Goal: Task Accomplishment & Management: Use online tool/utility

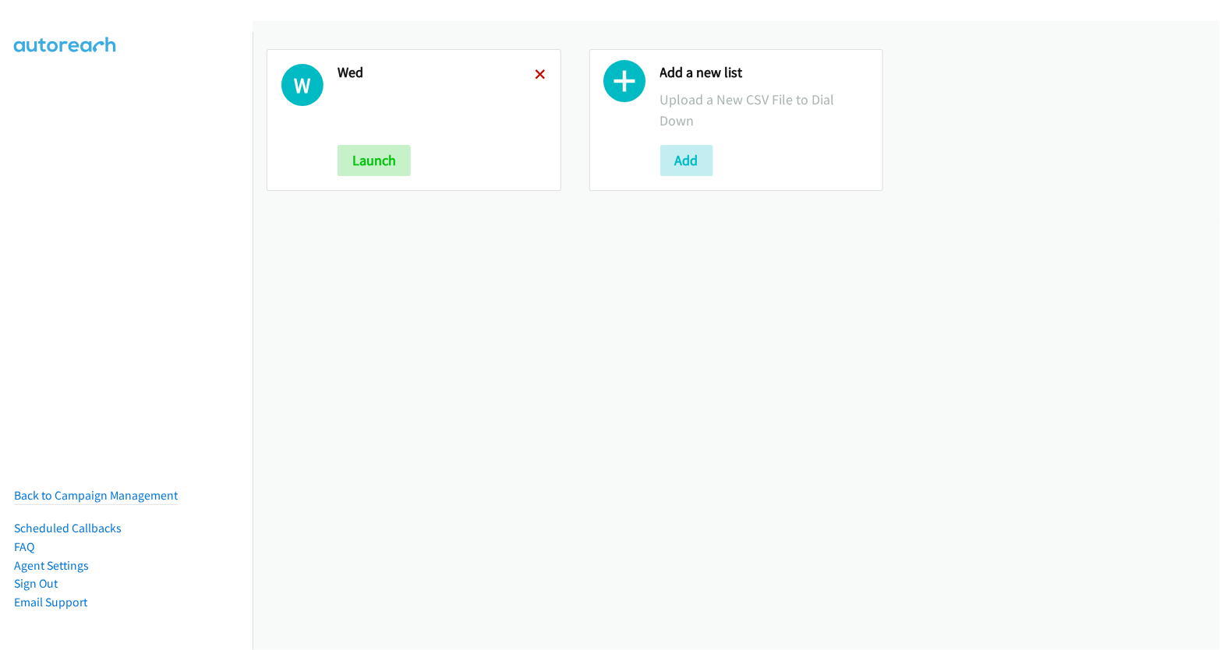
click at [541, 71] on icon at bounding box center [540, 75] width 11 height 11
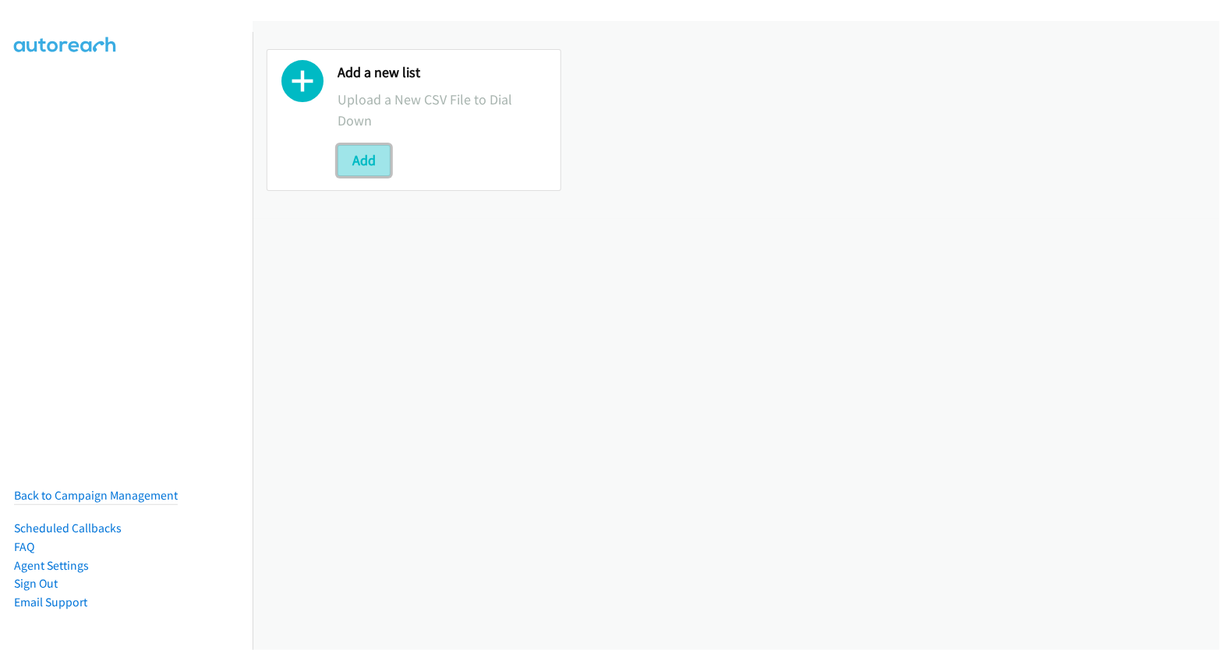
click at [373, 157] on button "Add" at bounding box center [363, 160] width 53 height 31
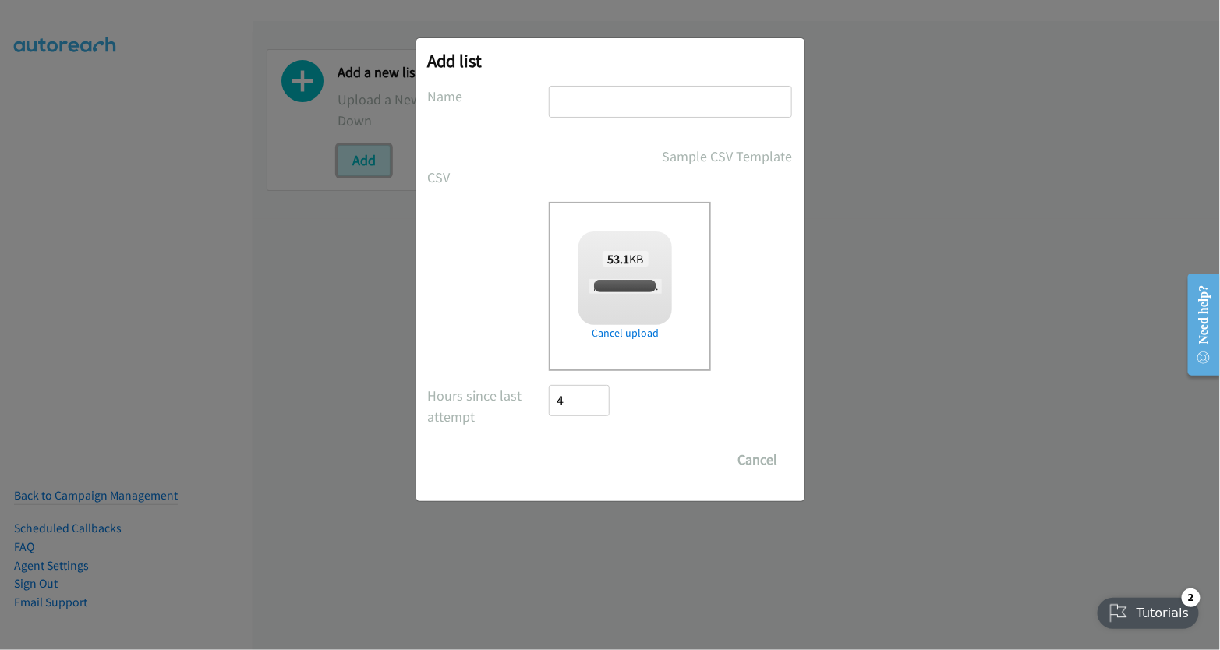
checkbox input "true"
click at [601, 99] on input "text" at bounding box center [670, 102] width 243 height 32
type input "thurs"
click at [594, 457] on input "Save List" at bounding box center [590, 459] width 82 height 31
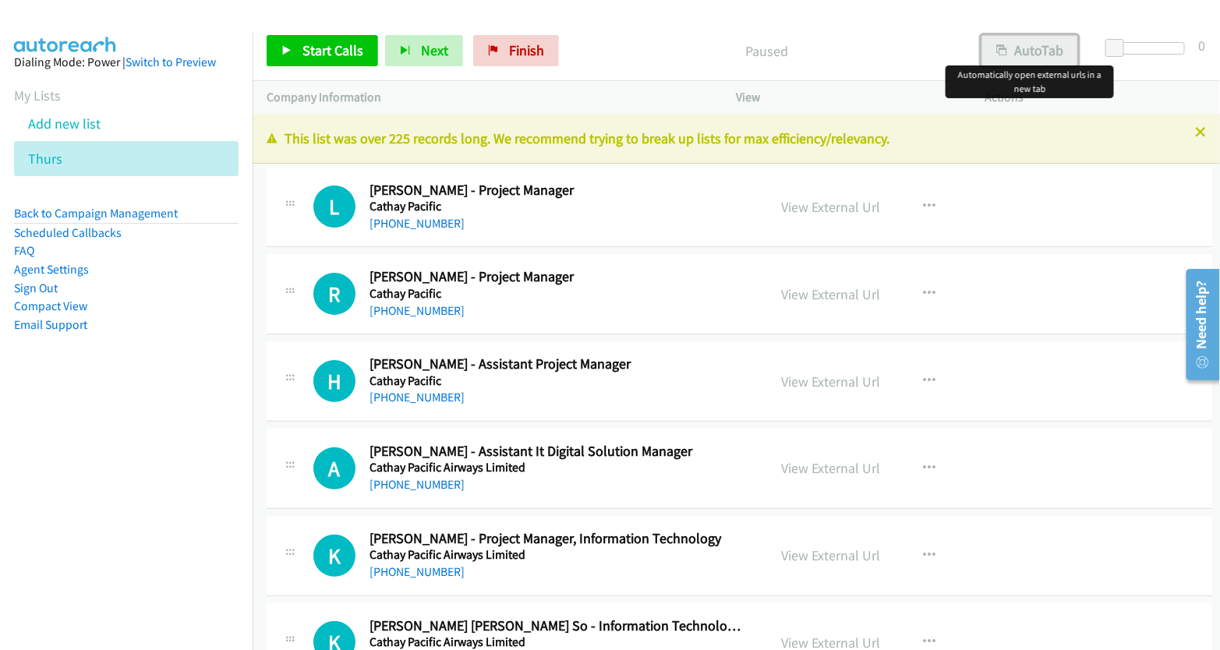
click at [1037, 55] on button "AutoTab" at bounding box center [1029, 50] width 97 height 31
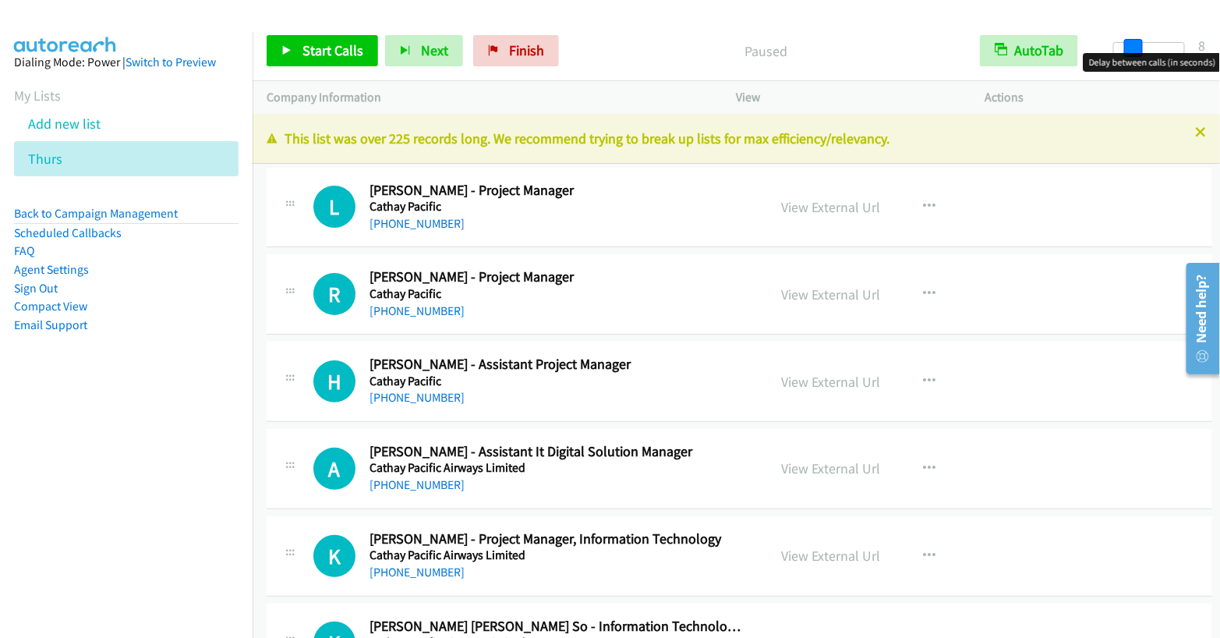
drag, startPoint x: 1114, startPoint y: 45, endPoint x: 1132, endPoint y: 48, distance: 18.2
click at [1132, 48] on span at bounding box center [1133, 48] width 19 height 19
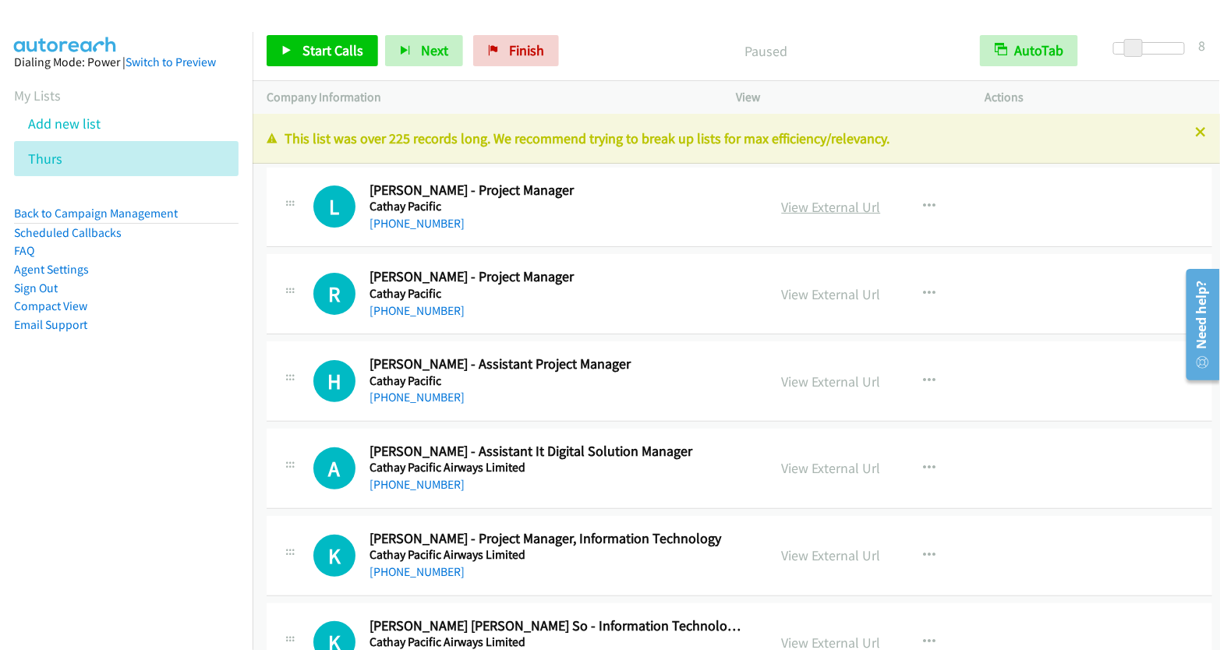
click at [819, 210] on link "View External Url" at bounding box center [831, 207] width 99 height 18
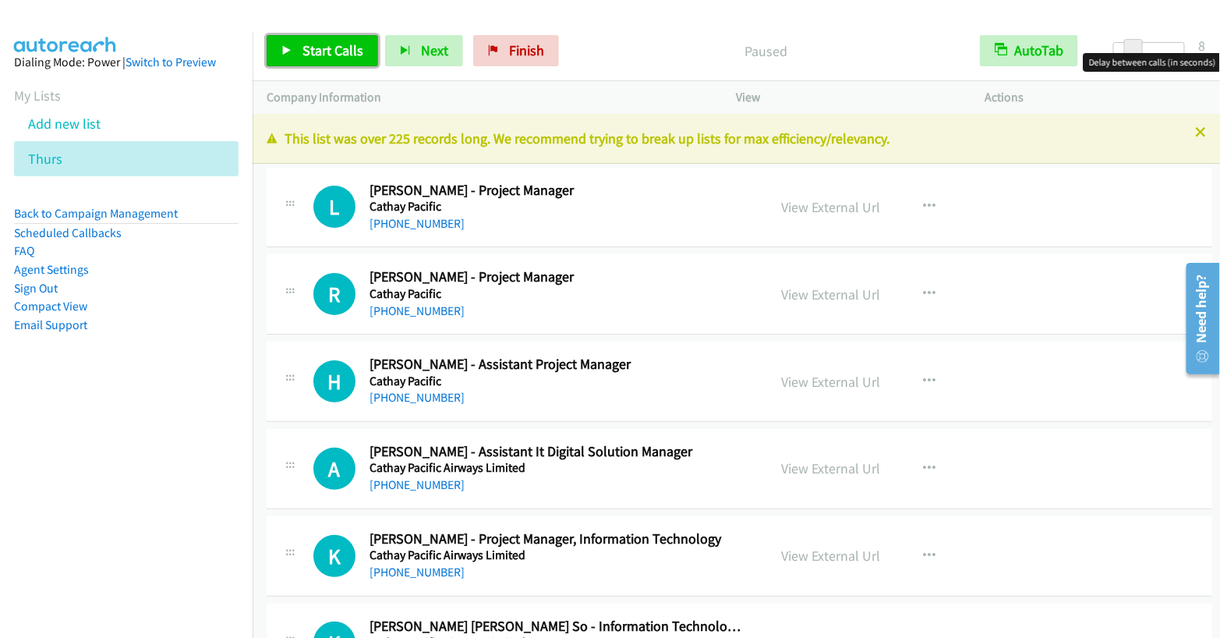
click at [335, 56] on span "Start Calls" at bounding box center [332, 50] width 61 height 18
